Goal: Transaction & Acquisition: Purchase product/service

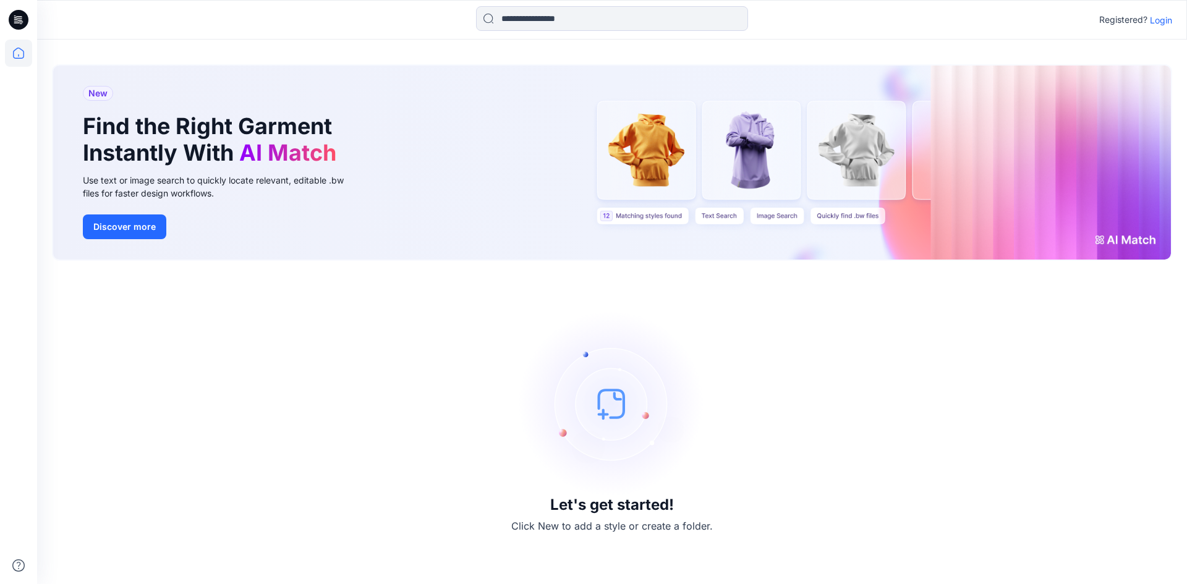
click at [1161, 23] on p "Login" at bounding box center [1161, 20] width 22 height 13
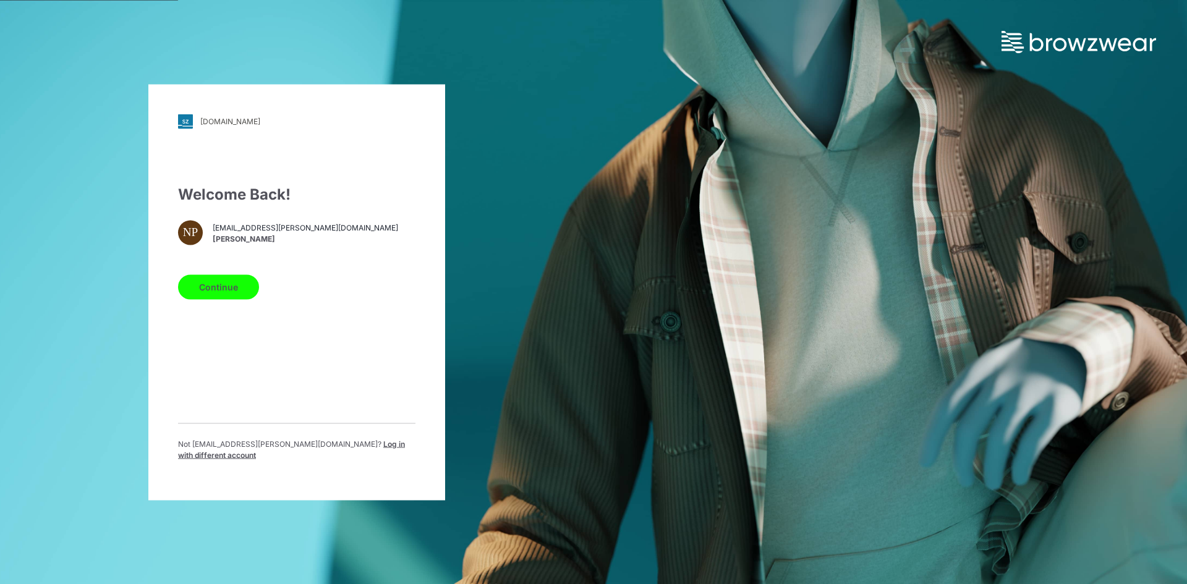
click at [205, 287] on button "Continue" at bounding box center [218, 286] width 81 height 25
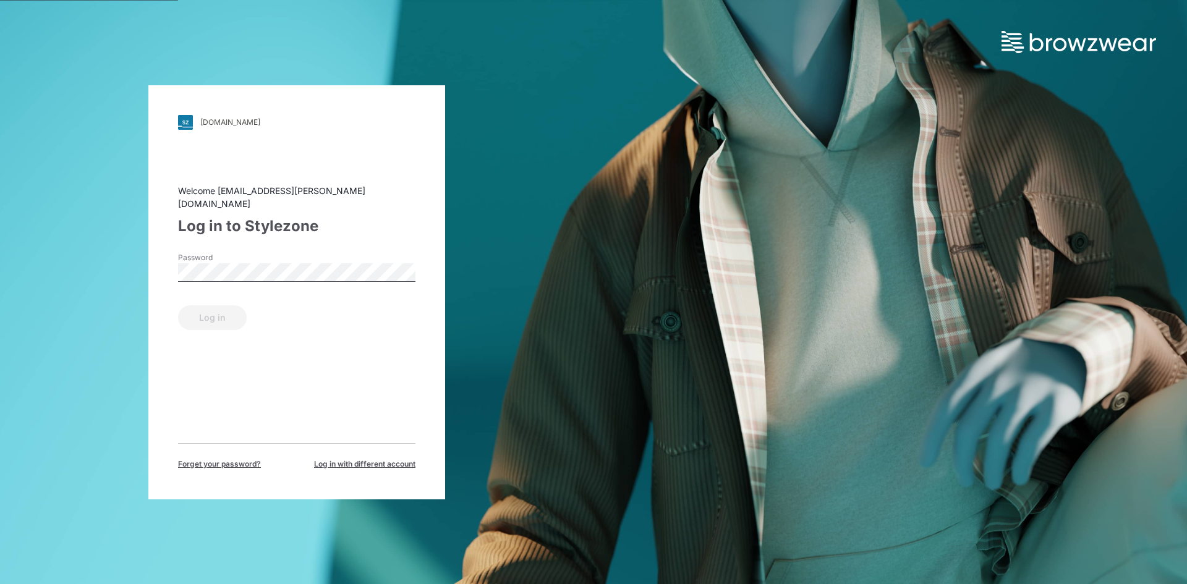
click at [356, 459] on span "Log in with different account" at bounding box center [364, 464] width 101 height 11
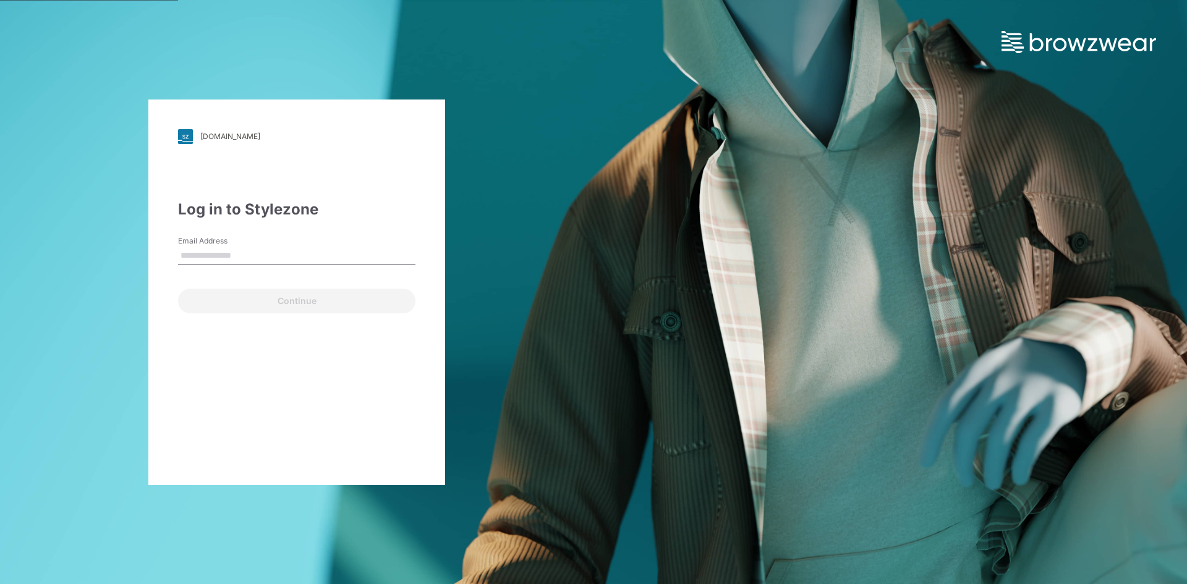
click at [253, 255] on input "Email Address" at bounding box center [296, 256] width 237 height 19
type input "**********"
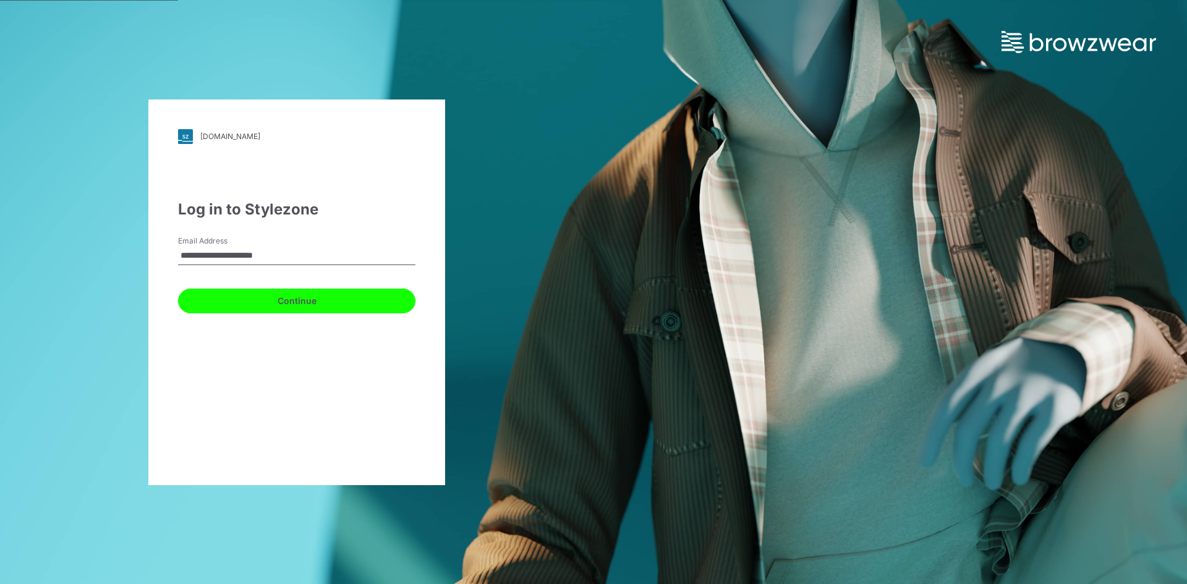
click at [321, 302] on button "Continue" at bounding box center [296, 301] width 237 height 25
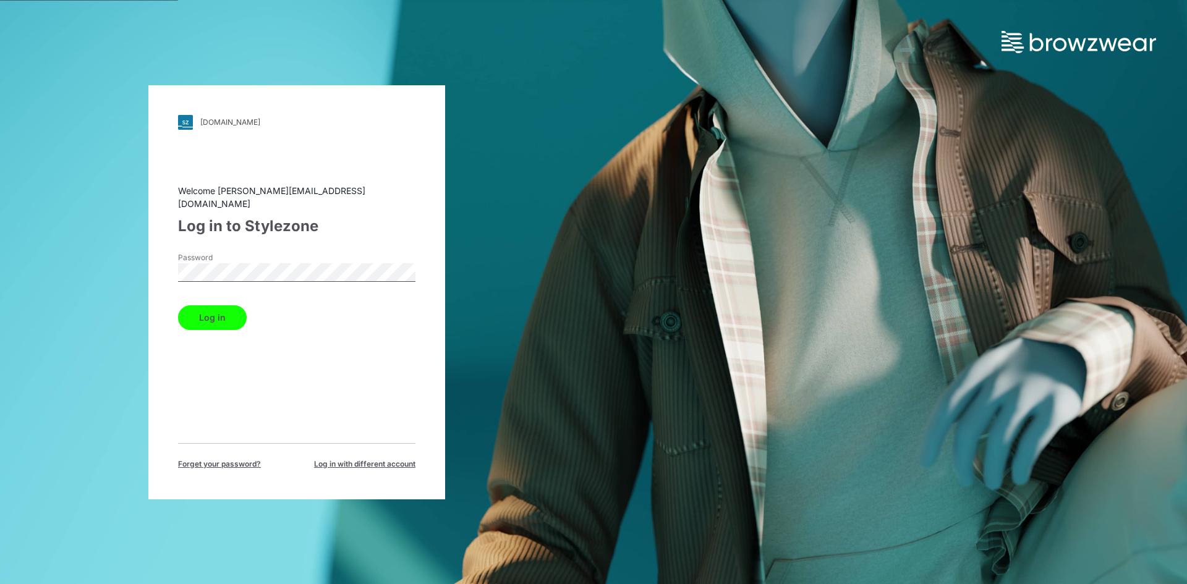
click at [221, 311] on button "Log in" at bounding box center [212, 317] width 69 height 25
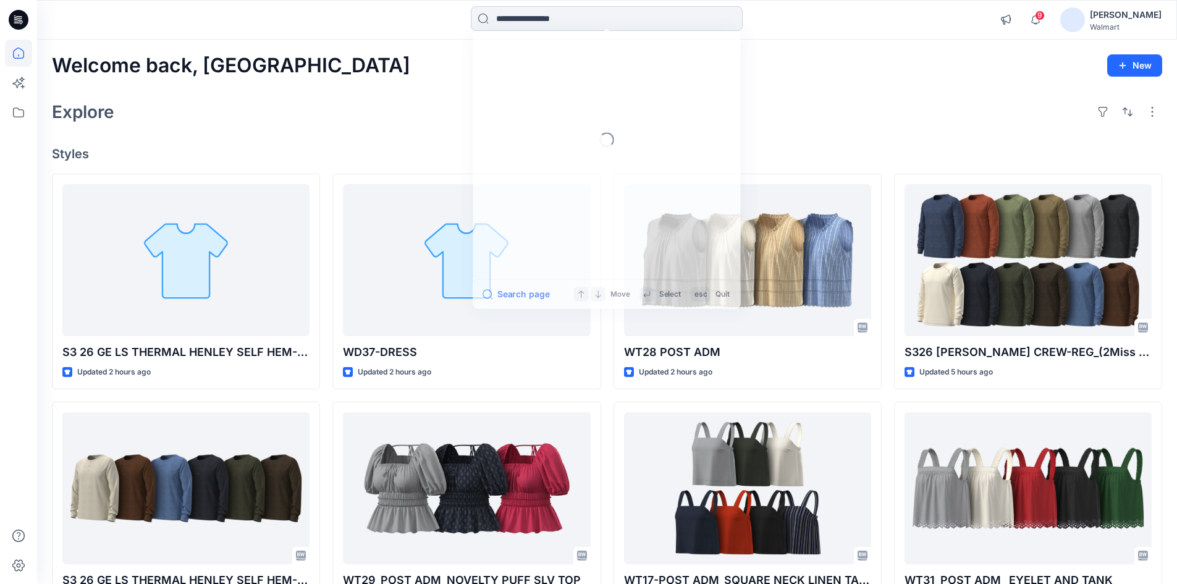
click at [523, 17] on input at bounding box center [607, 18] width 272 height 25
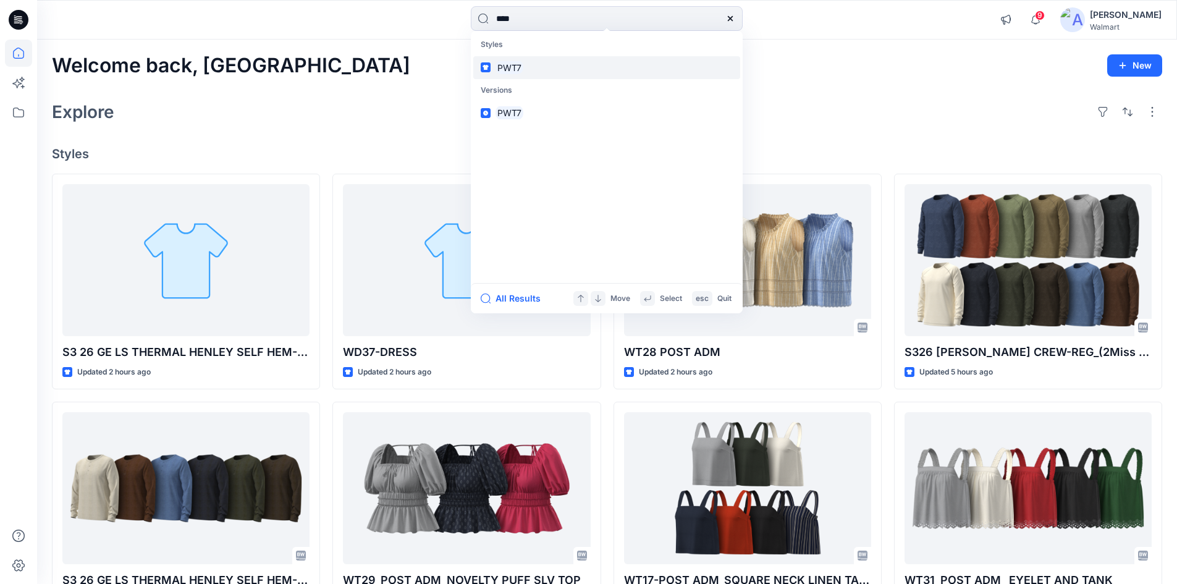
type input "****"
click at [509, 68] on mark "PWT7" at bounding box center [510, 68] width 28 height 14
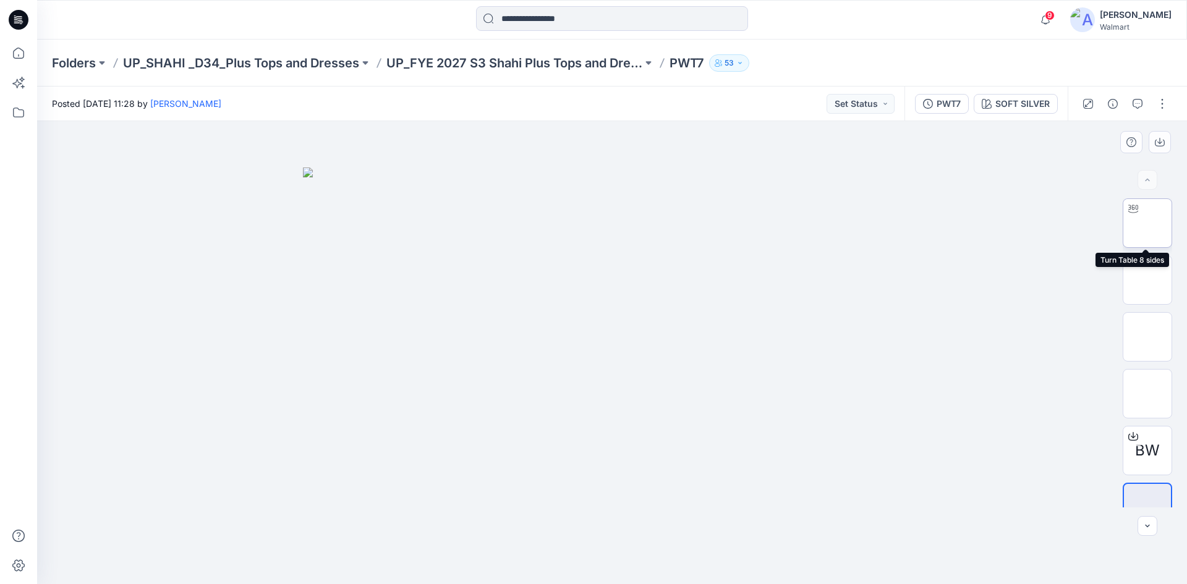
click at [1147, 223] on img at bounding box center [1147, 223] width 0 height 0
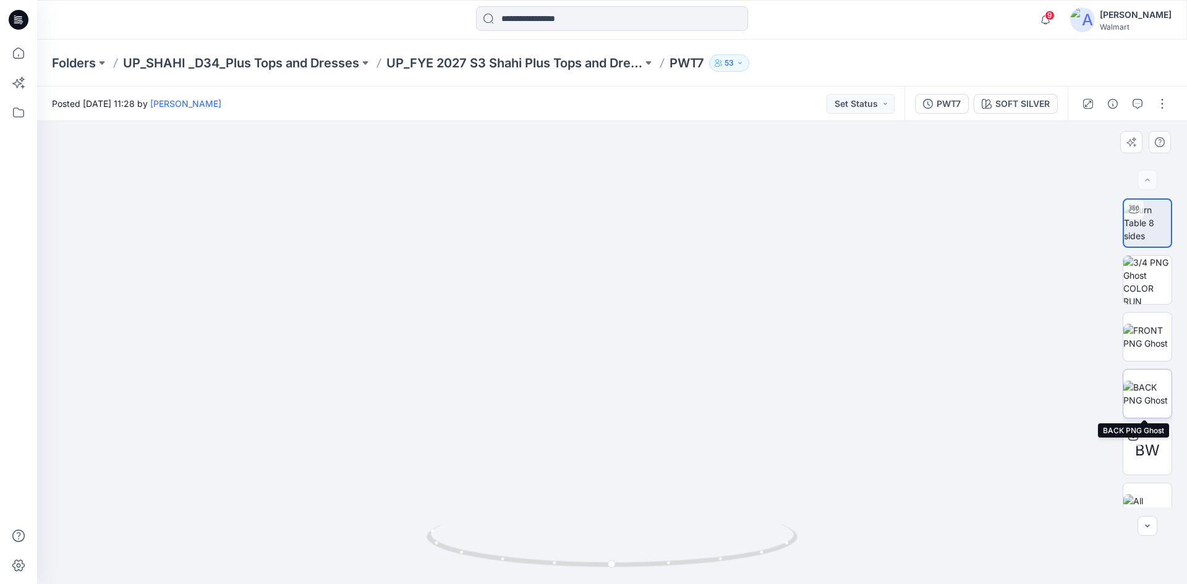
click at [1146, 386] on img at bounding box center [1147, 394] width 48 height 26
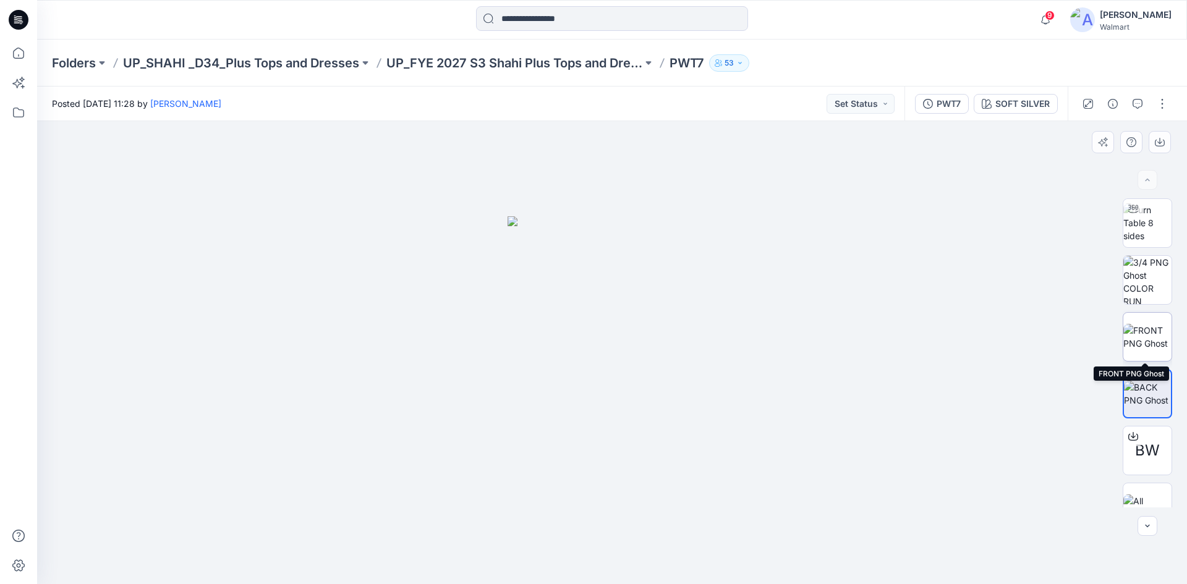
click at [1150, 326] on img at bounding box center [1147, 337] width 48 height 26
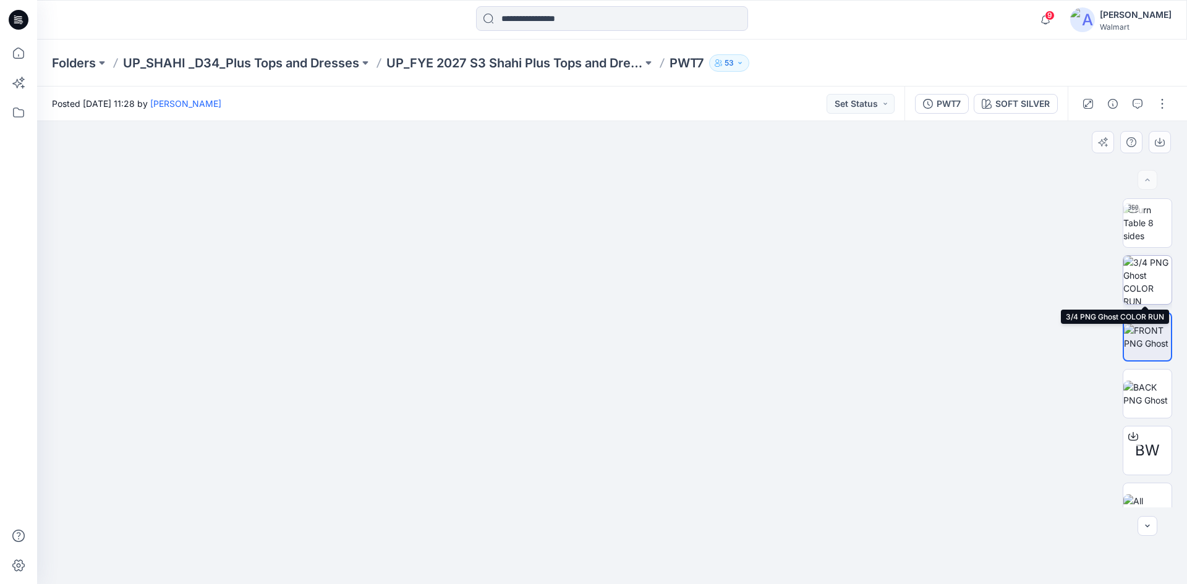
click at [1153, 277] on img at bounding box center [1147, 280] width 48 height 48
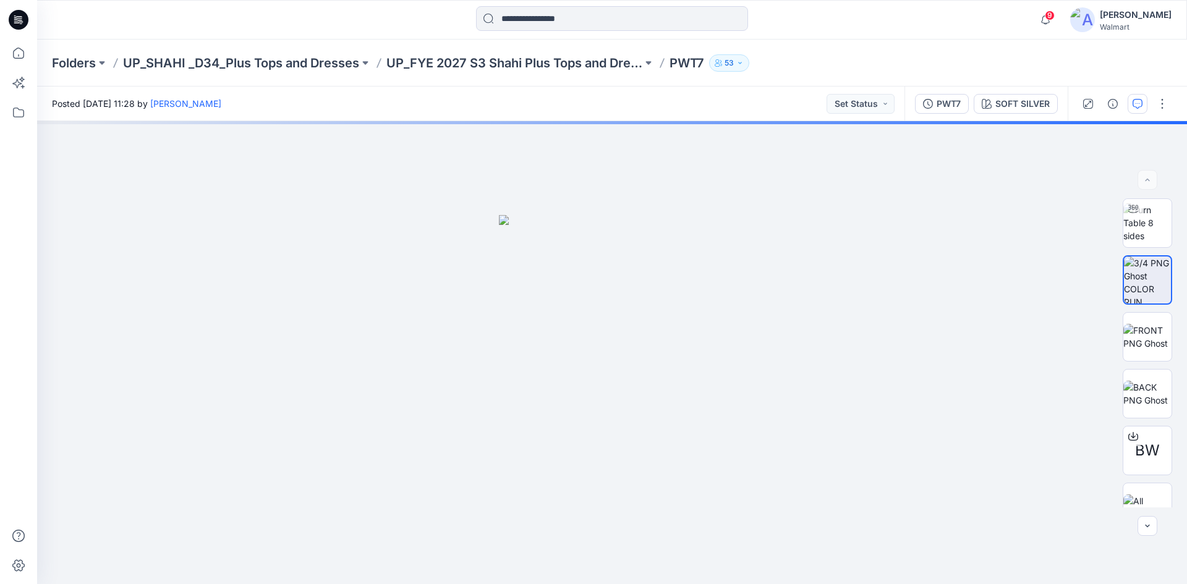
click at [1140, 100] on icon "button" at bounding box center [1137, 104] width 10 height 10
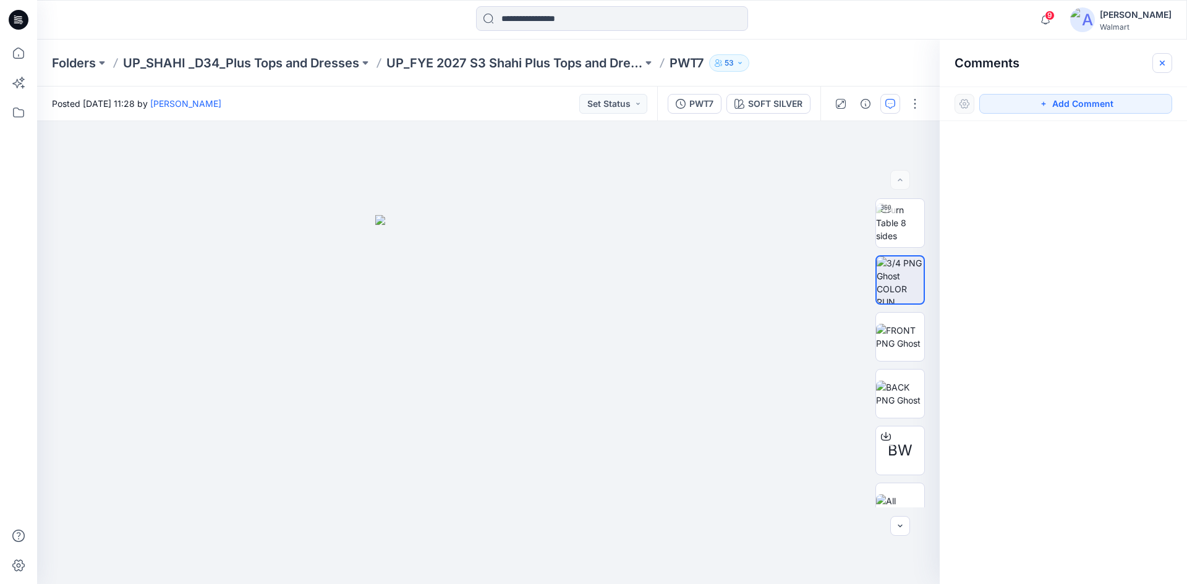
click at [1160, 66] on icon "button" at bounding box center [1162, 63] width 10 height 10
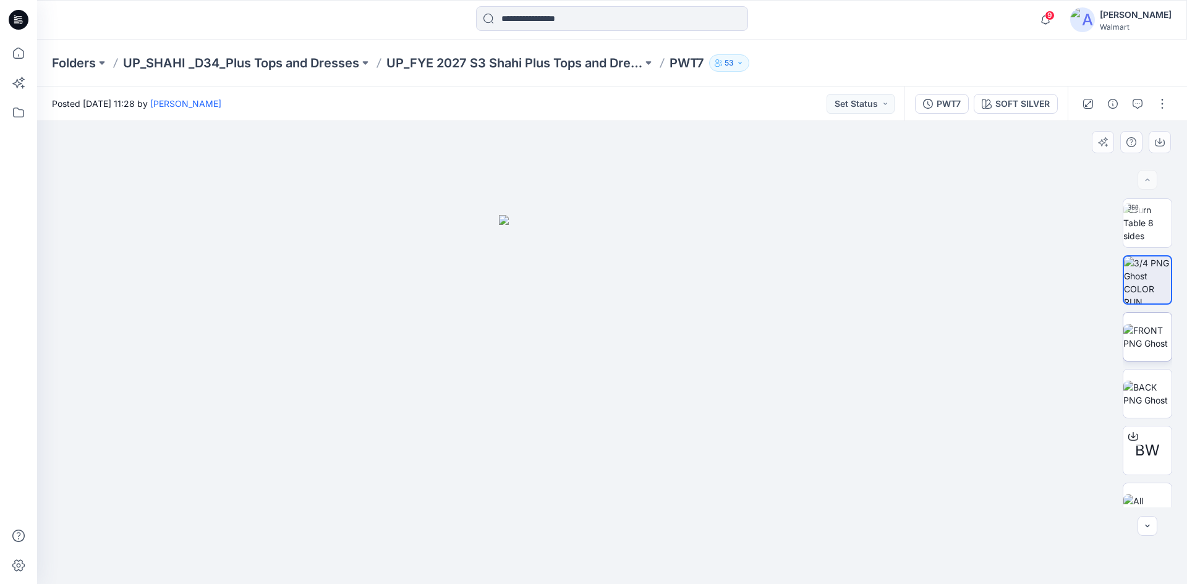
click at [1144, 347] on img at bounding box center [1147, 337] width 48 height 26
click at [1151, 227] on img at bounding box center [1147, 222] width 48 height 39
drag, startPoint x: 878, startPoint y: 353, endPoint x: 873, endPoint y: 343, distance: 11.3
drag, startPoint x: 652, startPoint y: 580, endPoint x: 582, endPoint y: 573, distance: 70.8
click at [582, 573] on div at bounding box center [611, 553] width 371 height 62
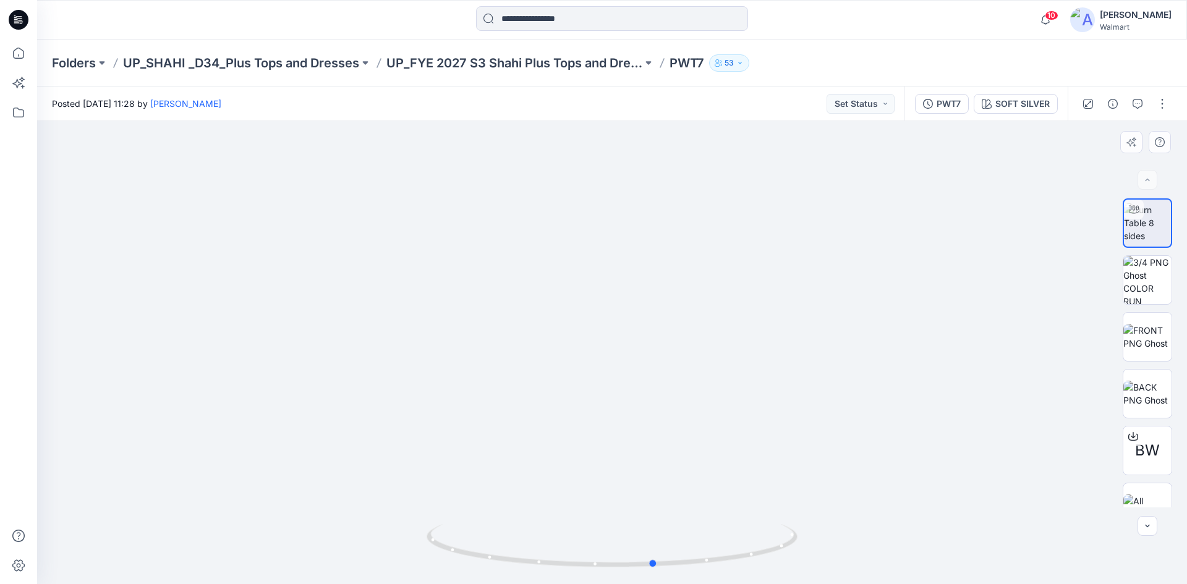
drag, startPoint x: 727, startPoint y: 565, endPoint x: 845, endPoint y: 555, distance: 118.5
click at [845, 555] on div at bounding box center [612, 352] width 1150 height 463
drag, startPoint x: 540, startPoint y: 278, endPoint x: 570, endPoint y: 410, distance: 135.7
click at [1156, 280] on img at bounding box center [1147, 280] width 48 height 48
click at [1135, 222] on img at bounding box center [1147, 222] width 48 height 39
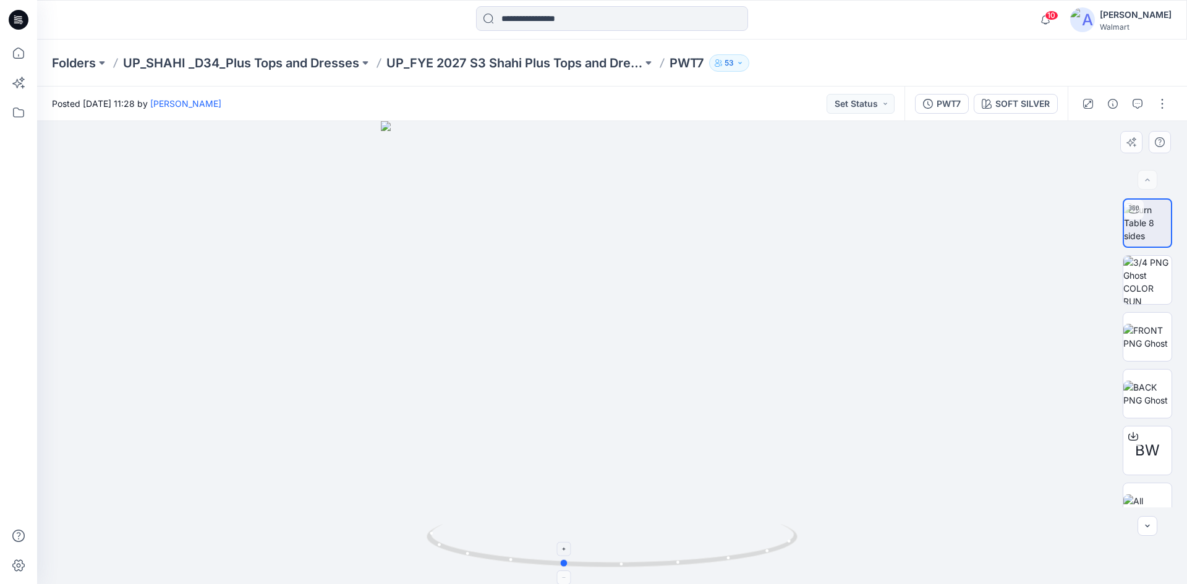
drag, startPoint x: 697, startPoint y: 544, endPoint x: 647, endPoint y: 551, distance: 49.9
click at [647, 551] on icon at bounding box center [613, 547] width 374 height 46
drag, startPoint x: 735, startPoint y: 237, endPoint x: 729, endPoint y: 334, distance: 97.3
click at [747, 346] on img at bounding box center [623, 31] width 1983 height 1108
drag, startPoint x: 750, startPoint y: 557, endPoint x: 635, endPoint y: 567, distance: 114.7
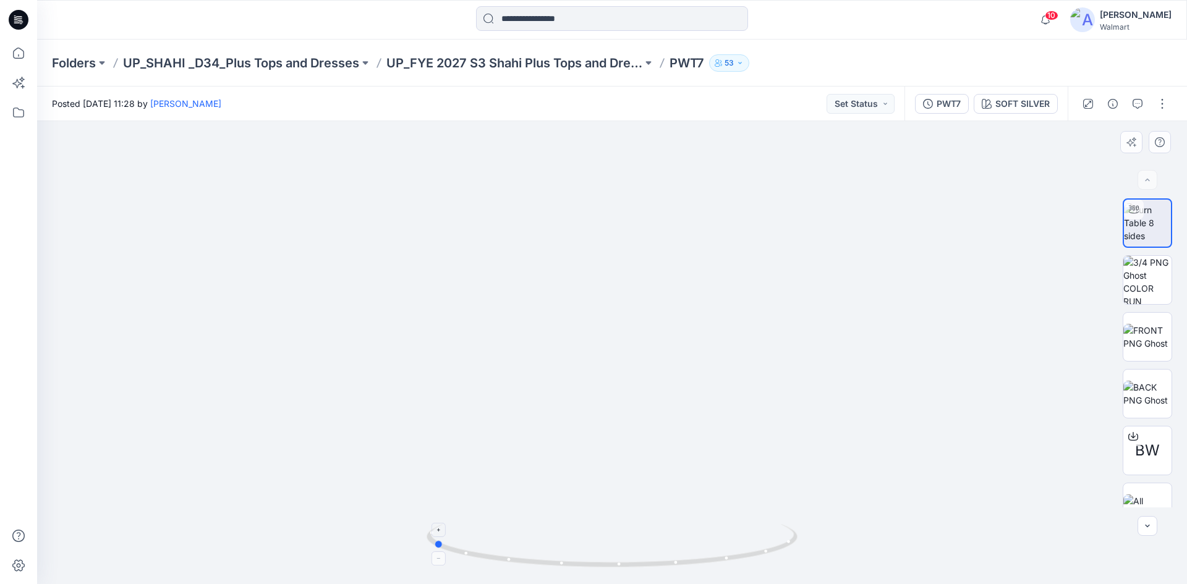
click at [635, 567] on icon at bounding box center [613, 547] width 374 height 46
